Goal: Navigation & Orientation: Find specific page/section

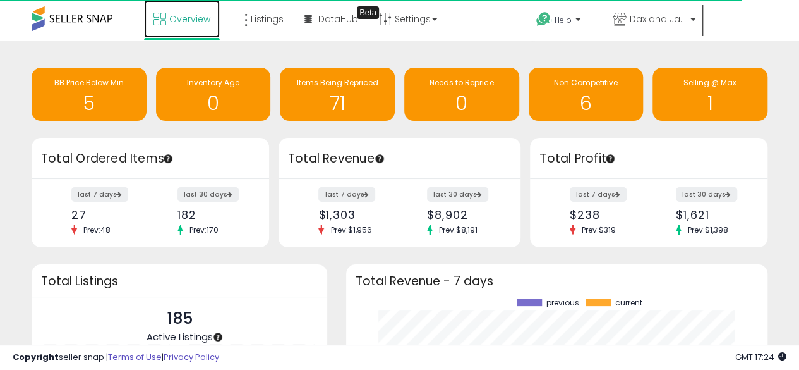
click at [181, 21] on span "Overview" at bounding box center [189, 19] width 41 height 13
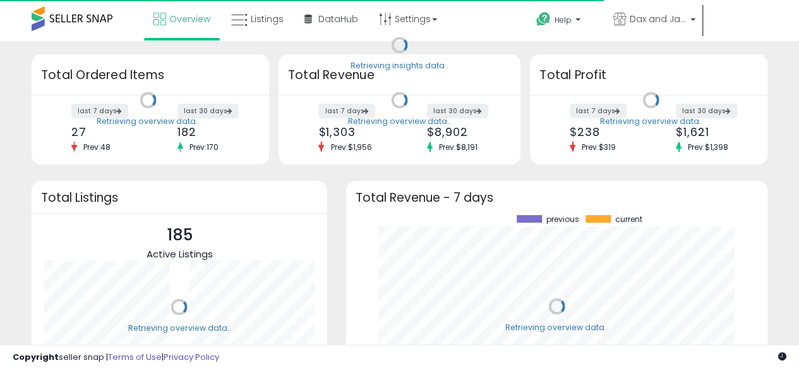
scroll to position [126, 145]
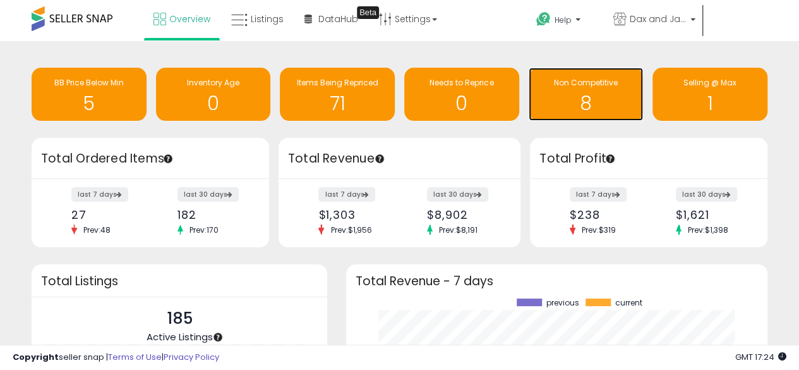
click at [584, 100] on h1 "8" at bounding box center [586, 103] width 102 height 21
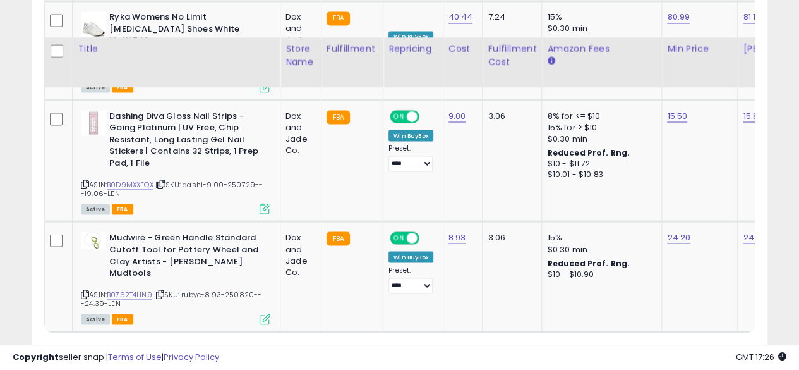
scroll to position [1167, 0]
